Goal: Transaction & Acquisition: Subscribe to service/newsletter

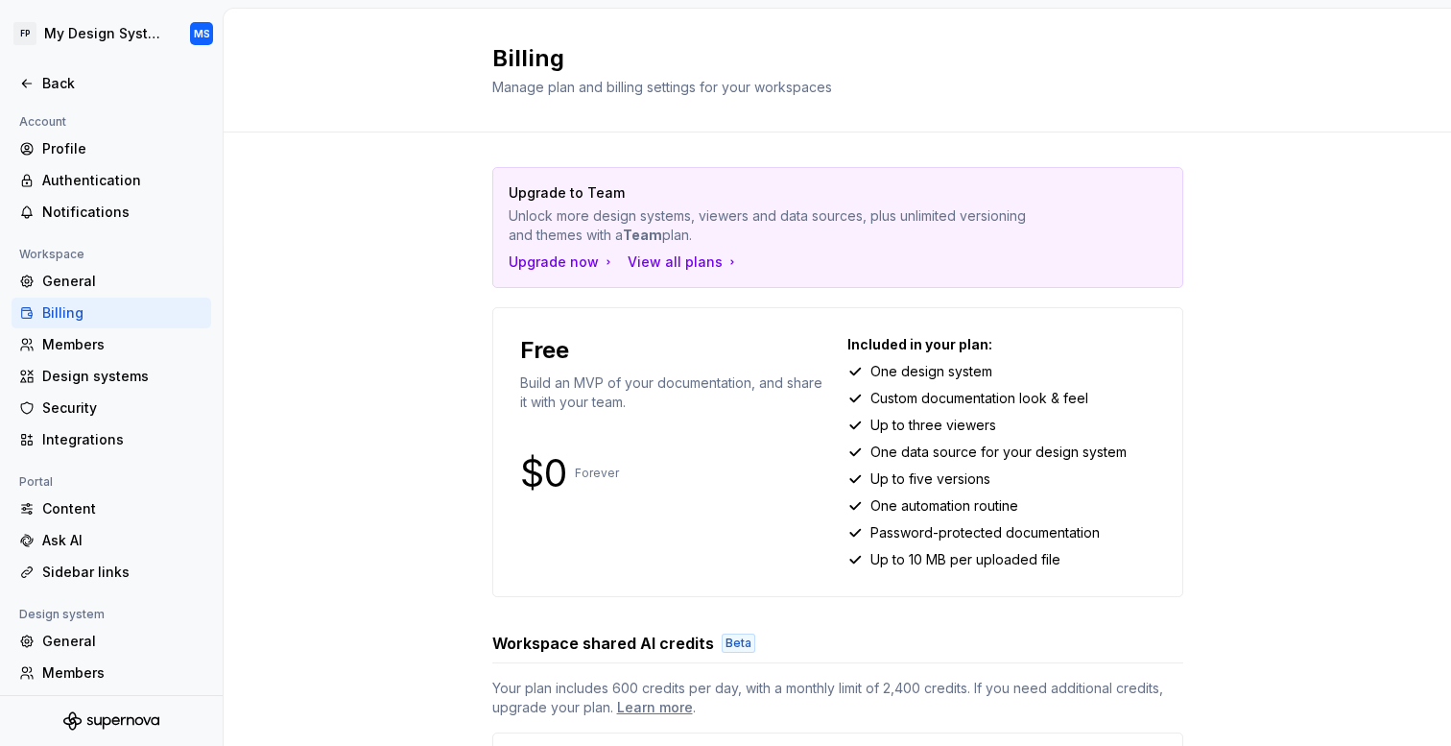
scroll to position [154, 0]
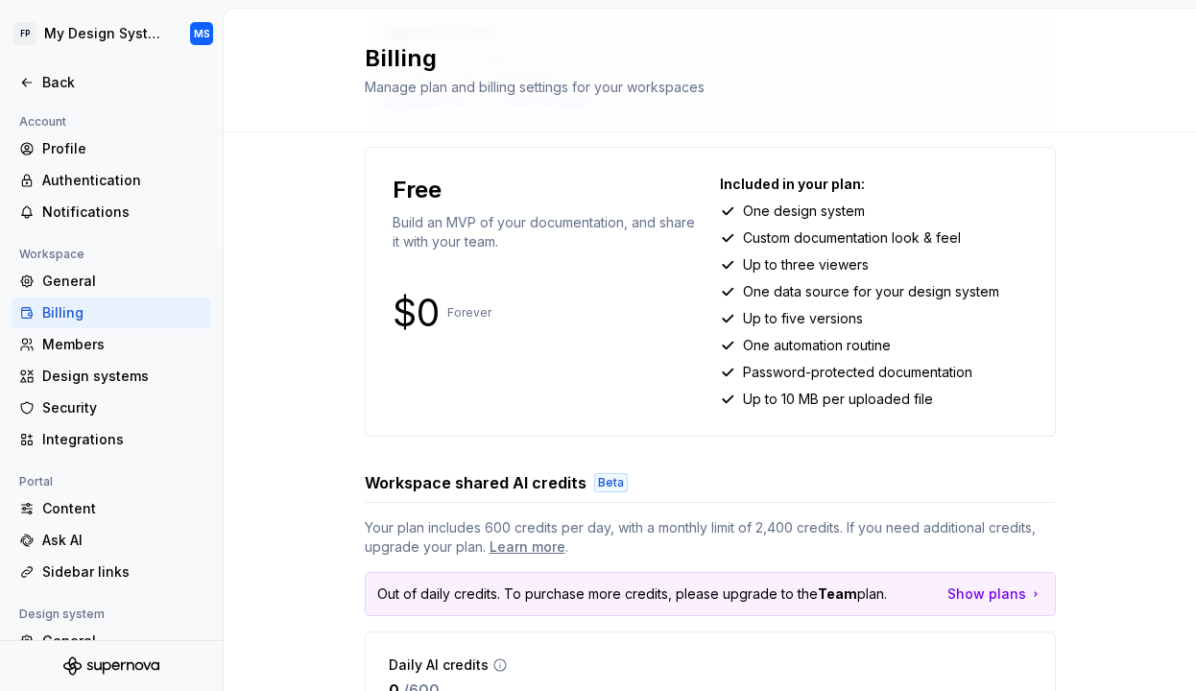
scroll to position [268, 0]
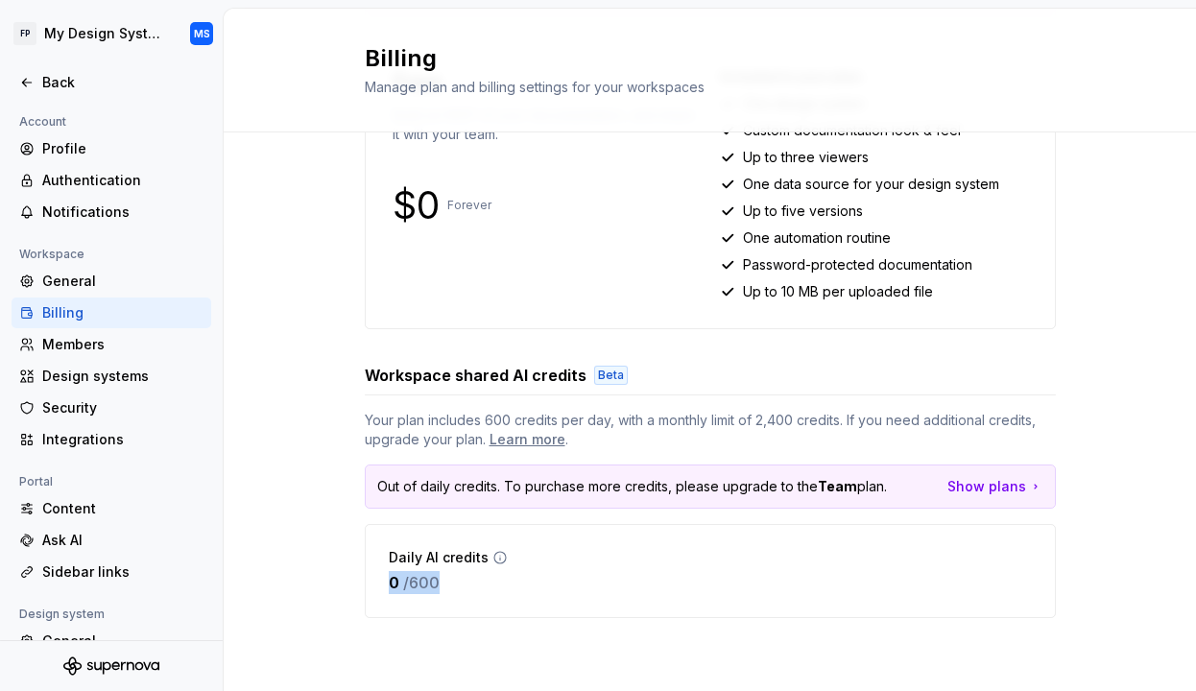
drag, startPoint x: 467, startPoint y: 587, endPoint x: 387, endPoint y: 585, distance: 80.6
click at [387, 585] on div "Daily AI credits 0 / 600" at bounding box center [710, 571] width 691 height 94
click at [490, 585] on div "0 / 600" at bounding box center [448, 582] width 119 height 23
click at [494, 562] on icon at bounding box center [500, 558] width 12 height 12
click at [502, 556] on icon at bounding box center [500, 558] width 12 height 12
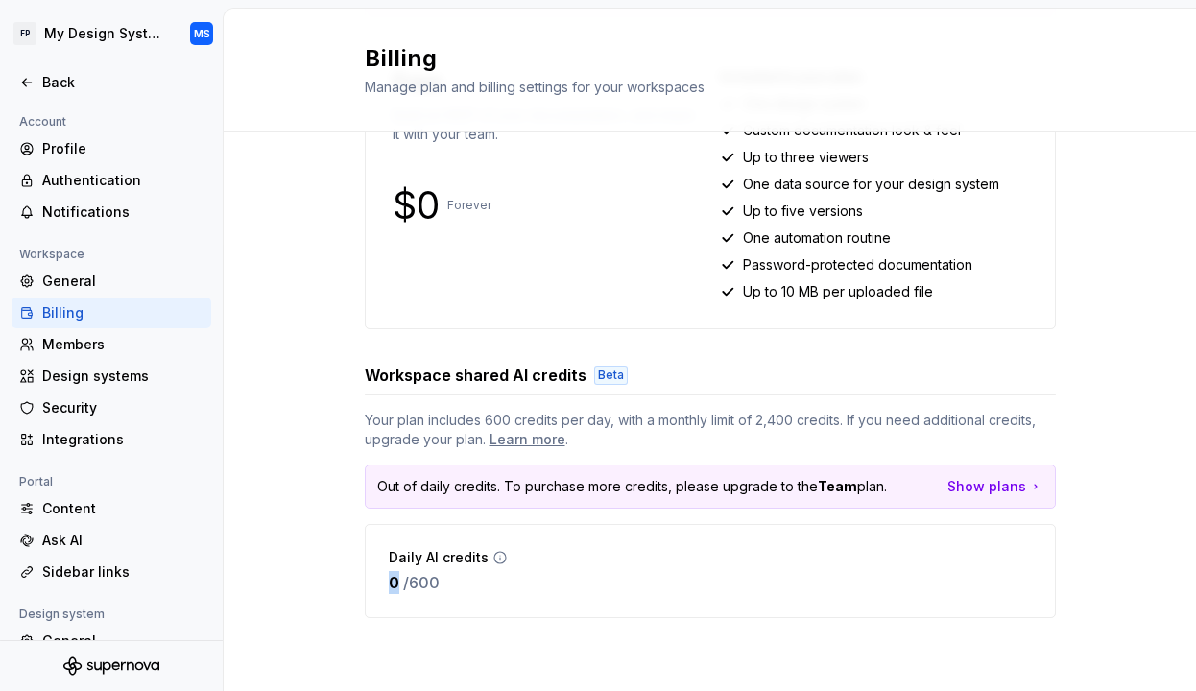
click at [502, 556] on icon at bounding box center [500, 558] width 12 height 12
click at [547, 477] on p "Out of daily credits. To purchase more credits, please upgrade to the Team plan." at bounding box center [632, 486] width 510 height 19
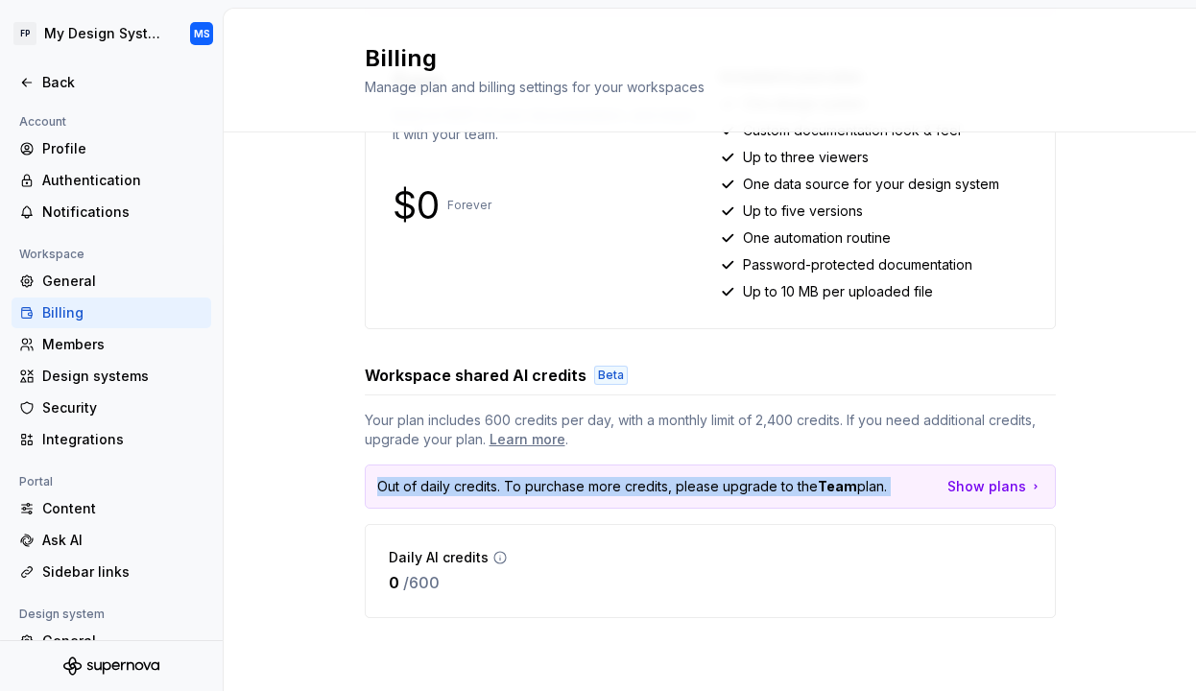
click at [547, 477] on p "Out of daily credits. To purchase more credits, please upgrade to the Team plan." at bounding box center [632, 486] width 510 height 19
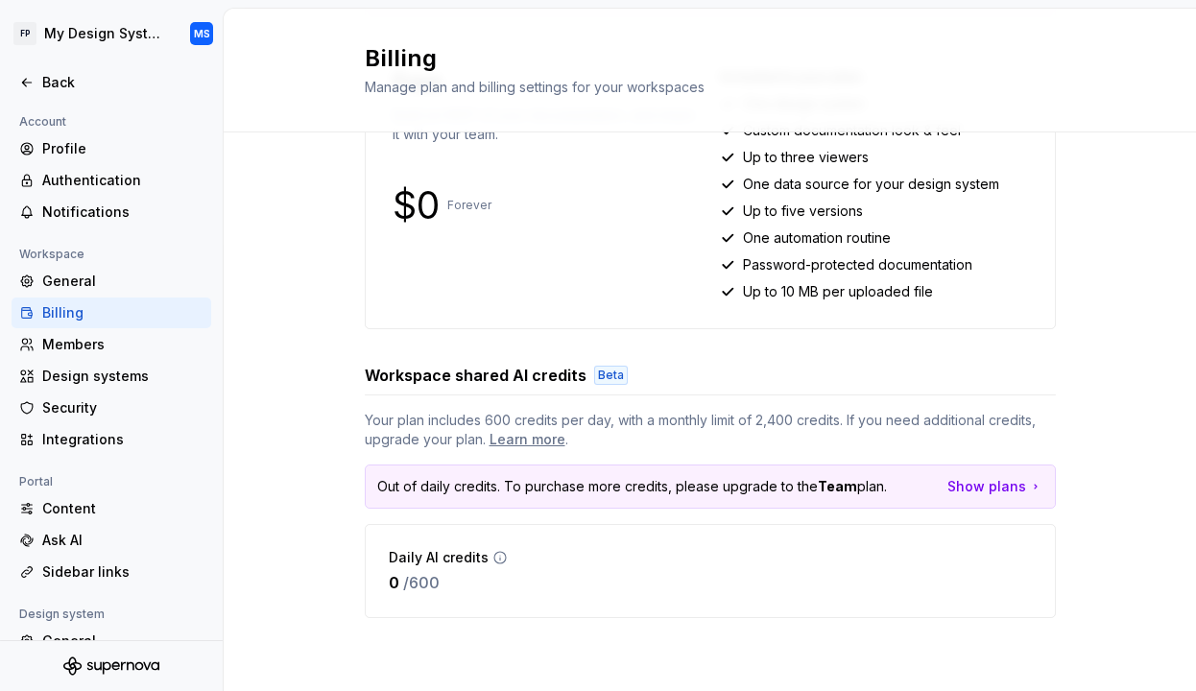
click at [830, 484] on strong "Team" at bounding box center [837, 486] width 39 height 16
click at [1009, 484] on div "Show plans" at bounding box center [995, 486] width 96 height 19
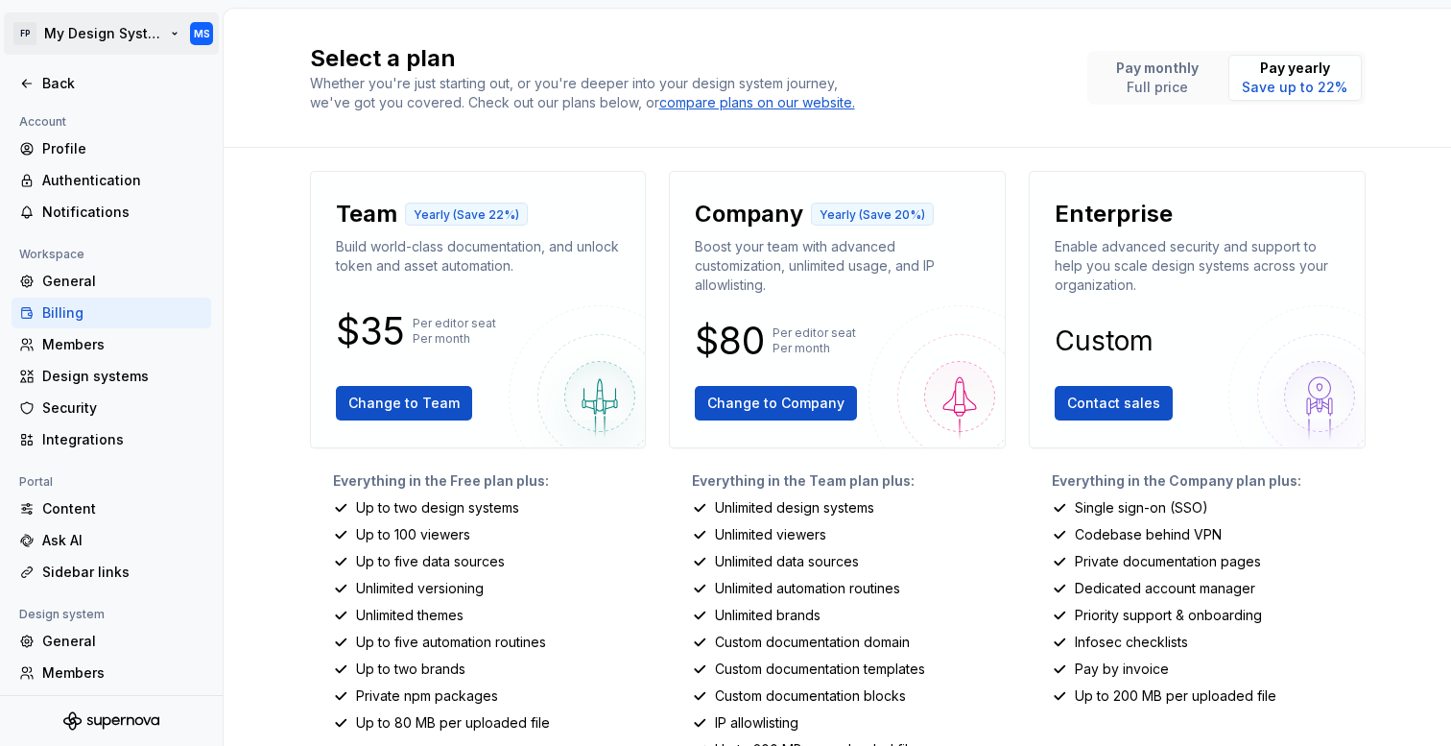
click at [125, 38] on html "FP My Design System MS Back Account Profile Authentication Notifications Worksp…" at bounding box center [725, 373] width 1451 height 746
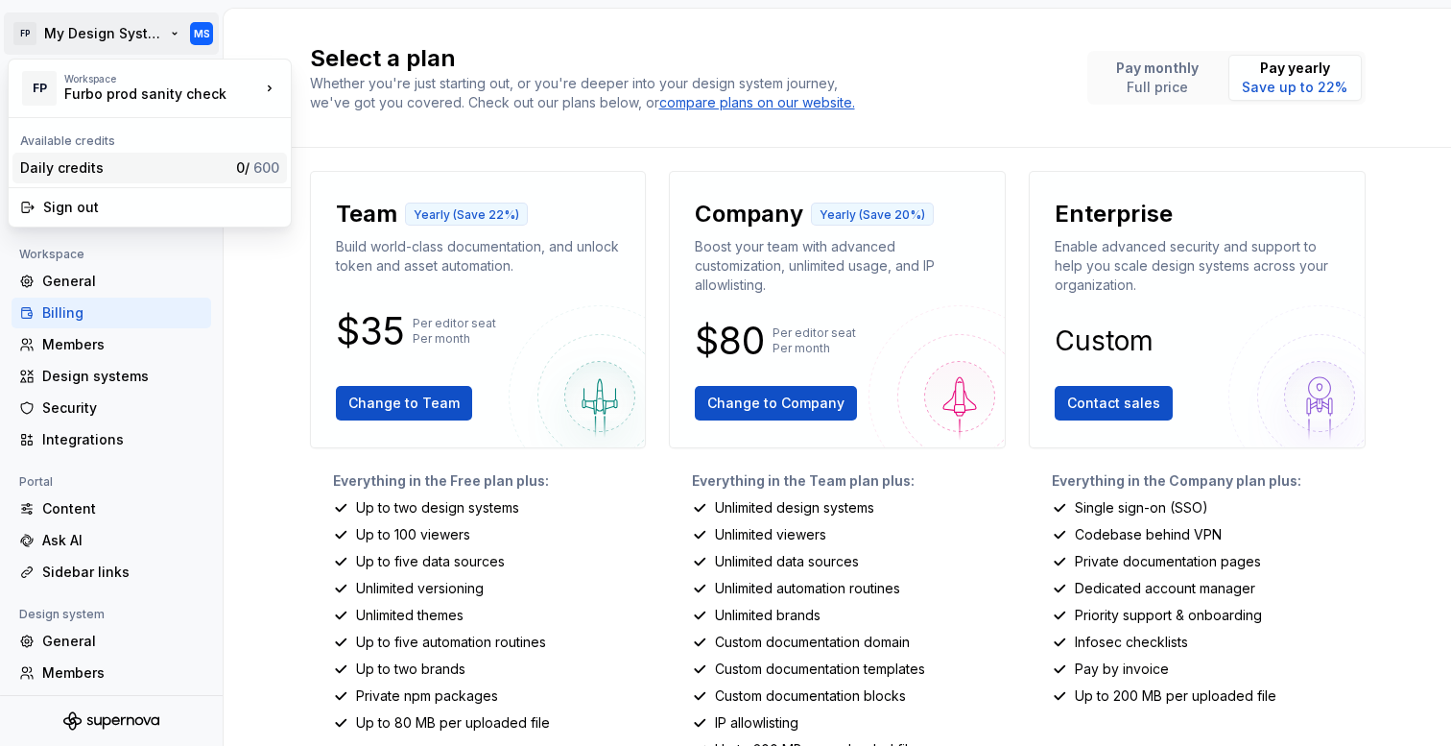
click at [116, 178] on div "Daily credits 0 / 600" at bounding box center [149, 168] width 274 height 31
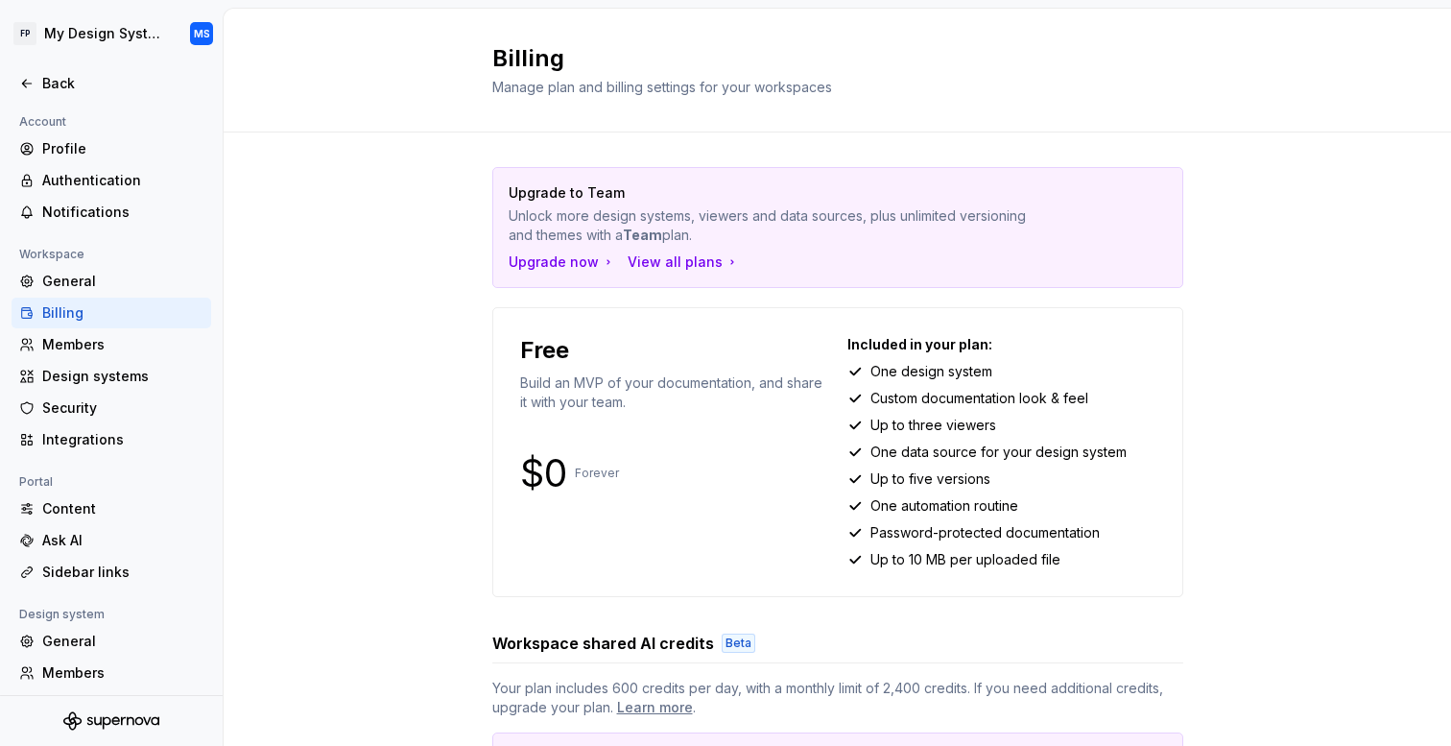
scroll to position [213, 0]
